Goal: Use online tool/utility: Utilize a website feature to perform a specific function

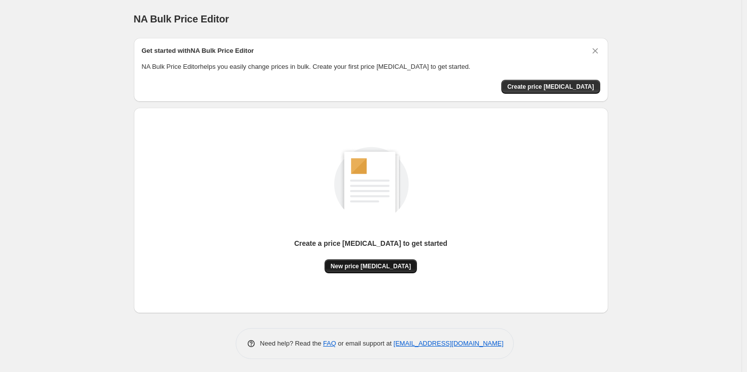
click at [377, 262] on button "New price [MEDICAL_DATA]" at bounding box center [370, 267] width 92 height 14
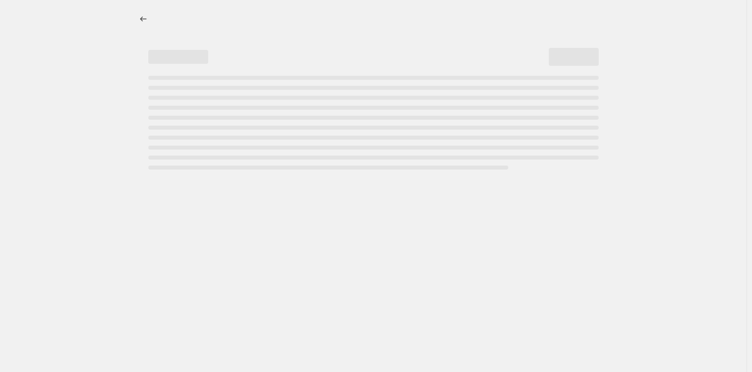
select select "percentage"
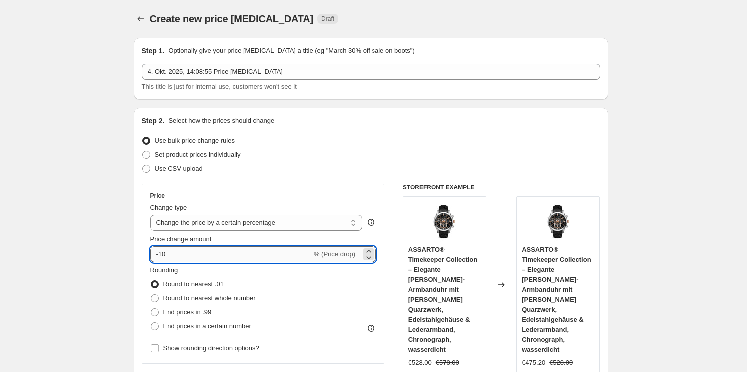
click at [281, 254] on input "-10" at bounding box center [230, 255] width 161 height 16
type input "-1"
type input "-30"
click at [374, 150] on div "Set product prices individually" at bounding box center [371, 155] width 458 height 14
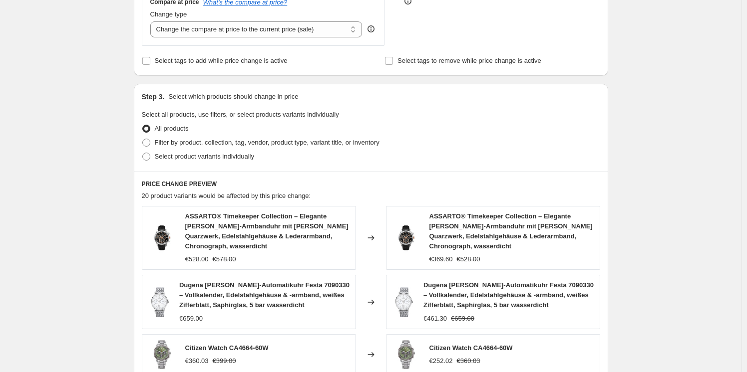
scroll to position [674, 0]
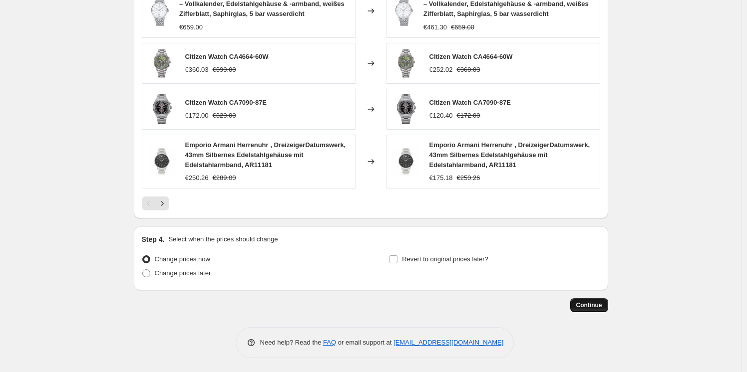
click at [593, 306] on span "Continue" at bounding box center [589, 305] width 26 height 8
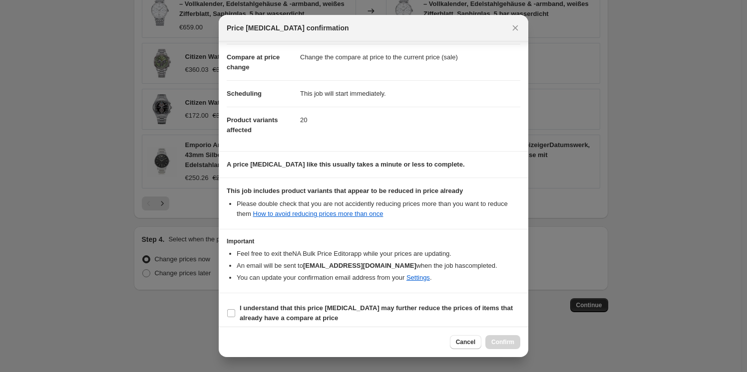
scroll to position [47, 0]
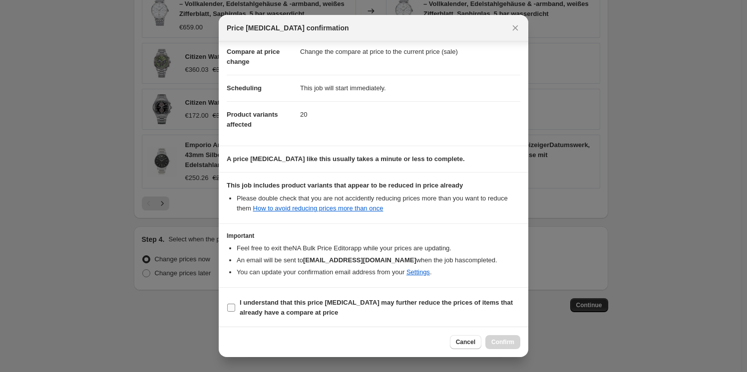
click at [397, 302] on b "I understand that this price [MEDICAL_DATA] may further reduce the prices of it…" at bounding box center [376, 307] width 273 height 17
click at [235, 304] on input "I understand that this price [MEDICAL_DATA] may further reduce the prices of it…" at bounding box center [231, 308] width 8 height 8
checkbox input "true"
click at [504, 344] on span "Confirm" at bounding box center [502, 342] width 23 height 8
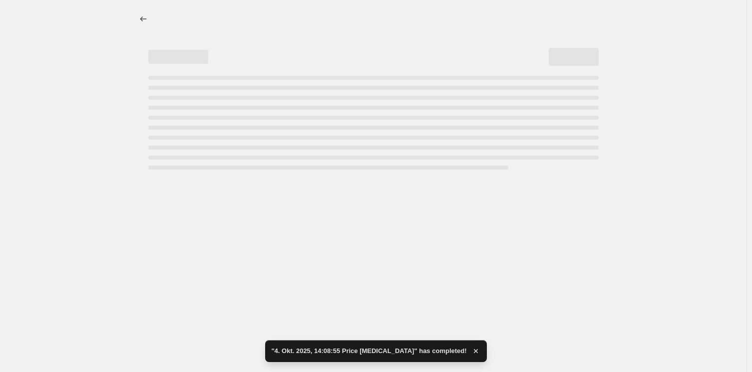
select select "percentage"
